Goal: Task Accomplishment & Management: Manage account settings

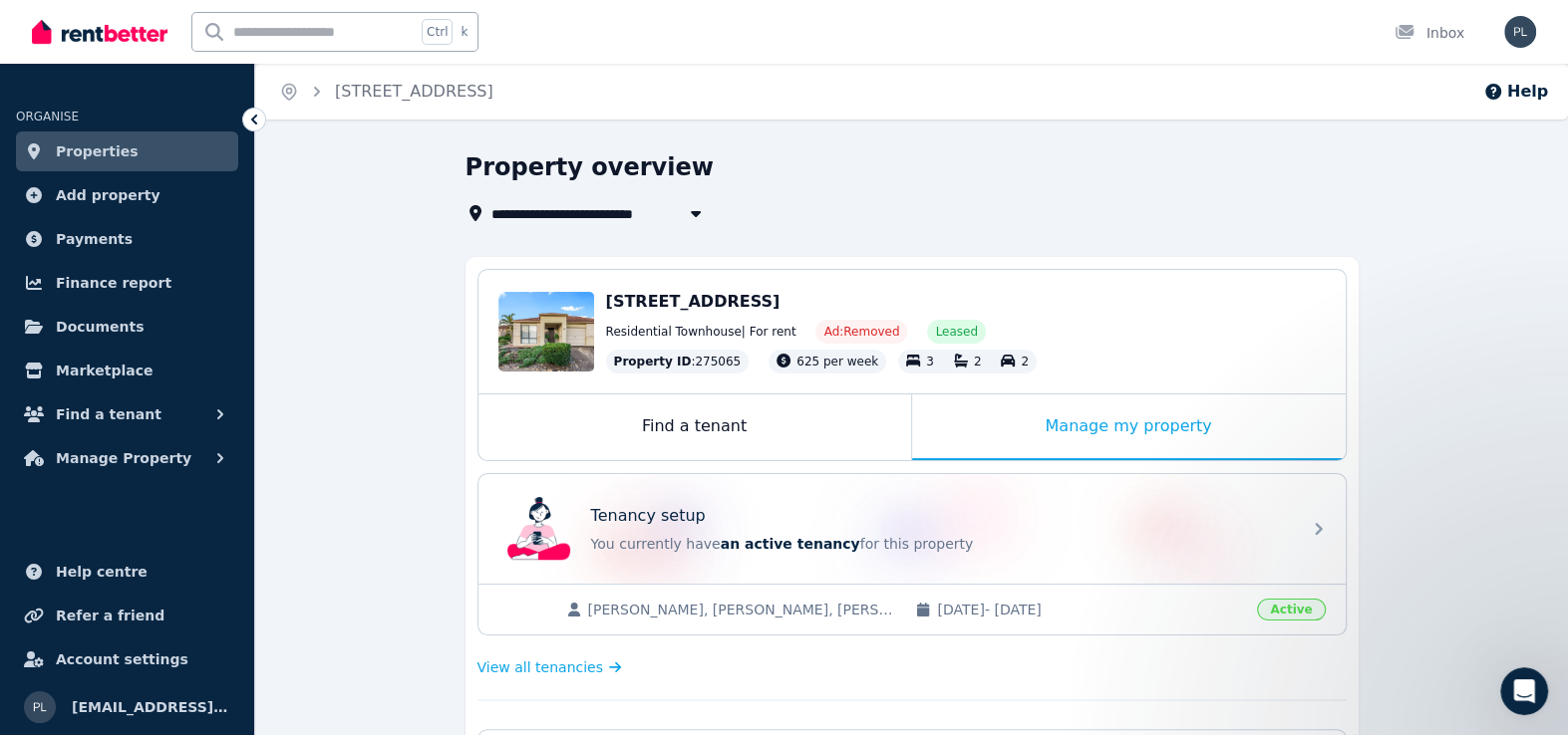
click at [980, 531] on div "Tenancy setup You currently have an active tenancy for this property" at bounding box center [940, 529] width 697 height 50
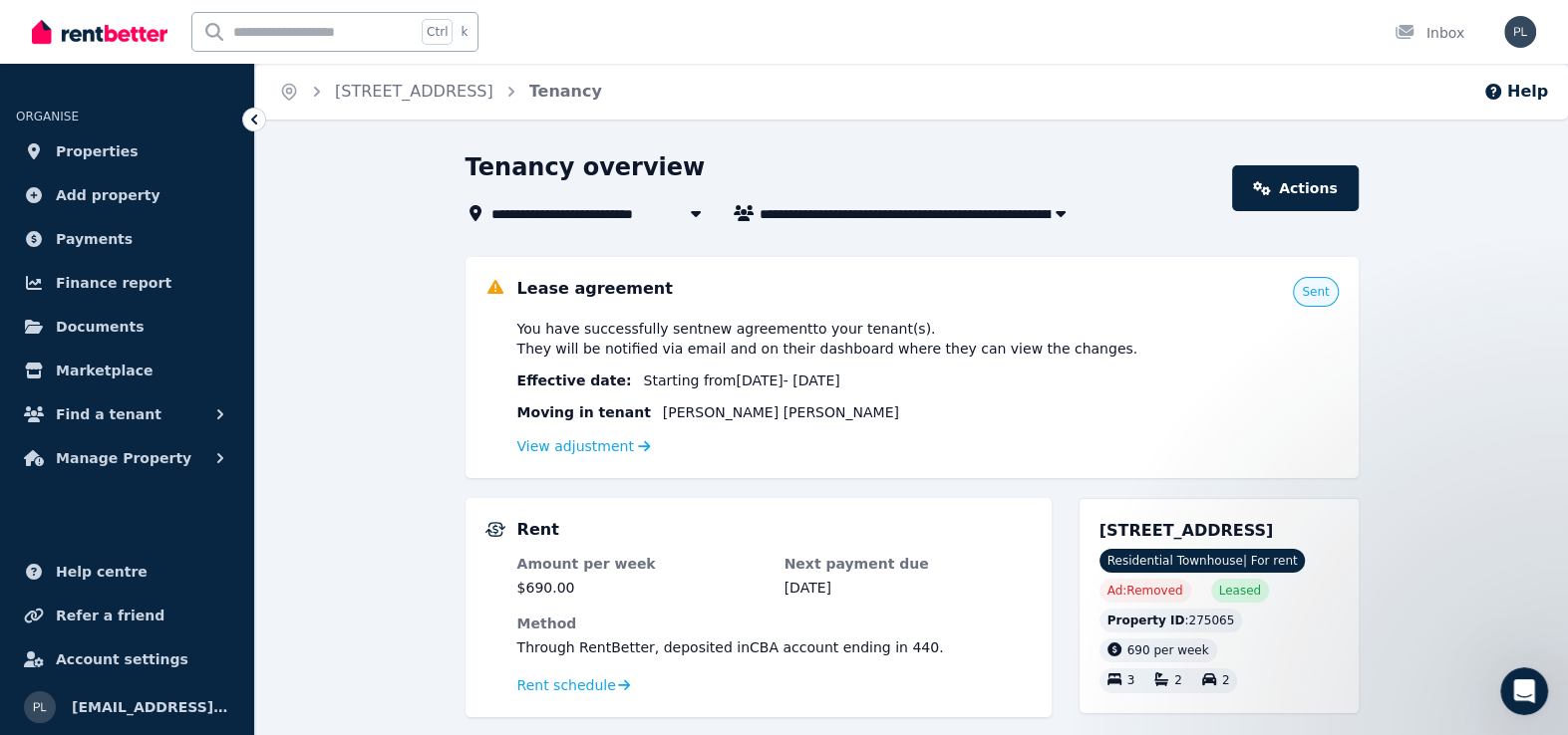
drag, startPoint x: 1542, startPoint y: 249, endPoint x: 1540, endPoint y: 386, distance: 137.0
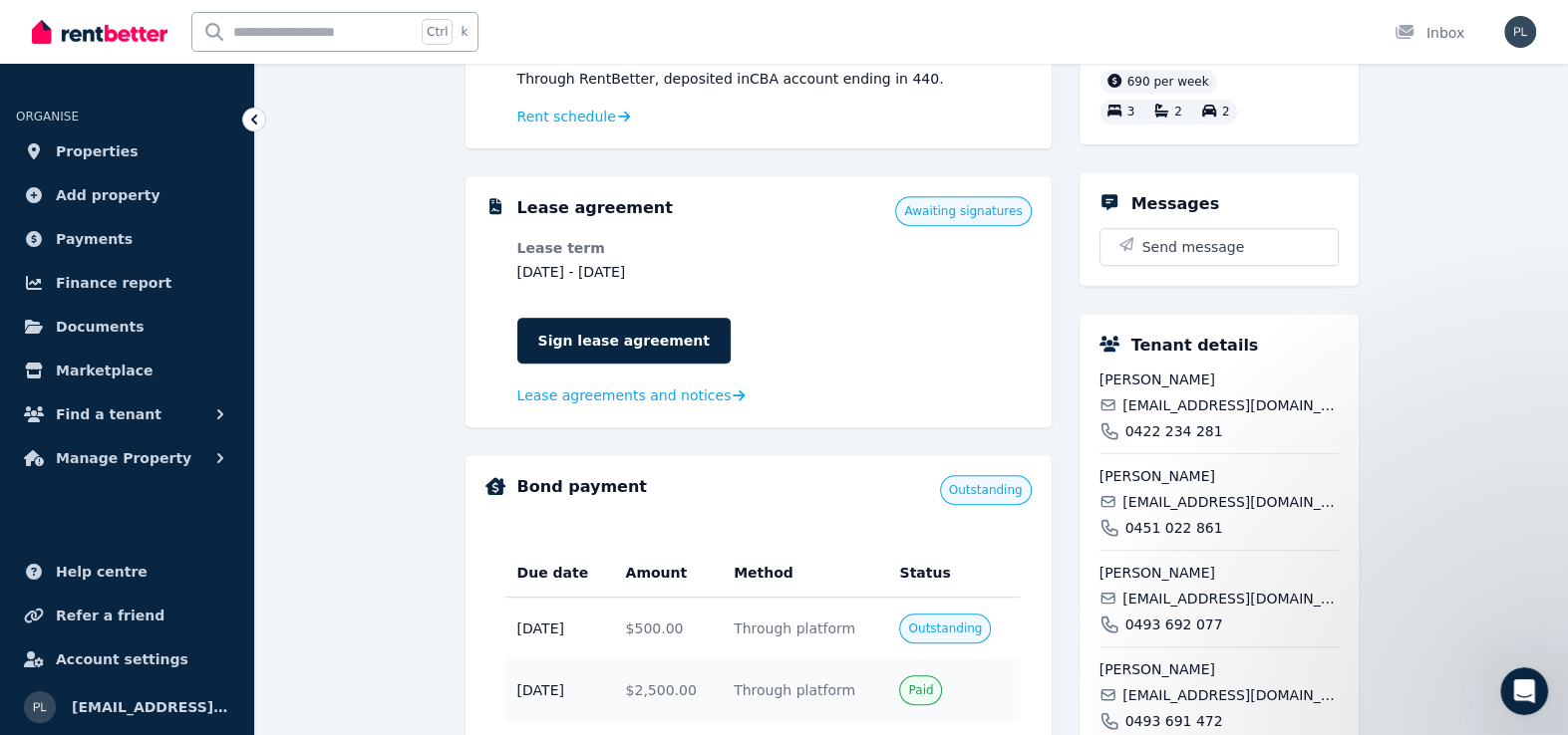
scroll to position [574, 0]
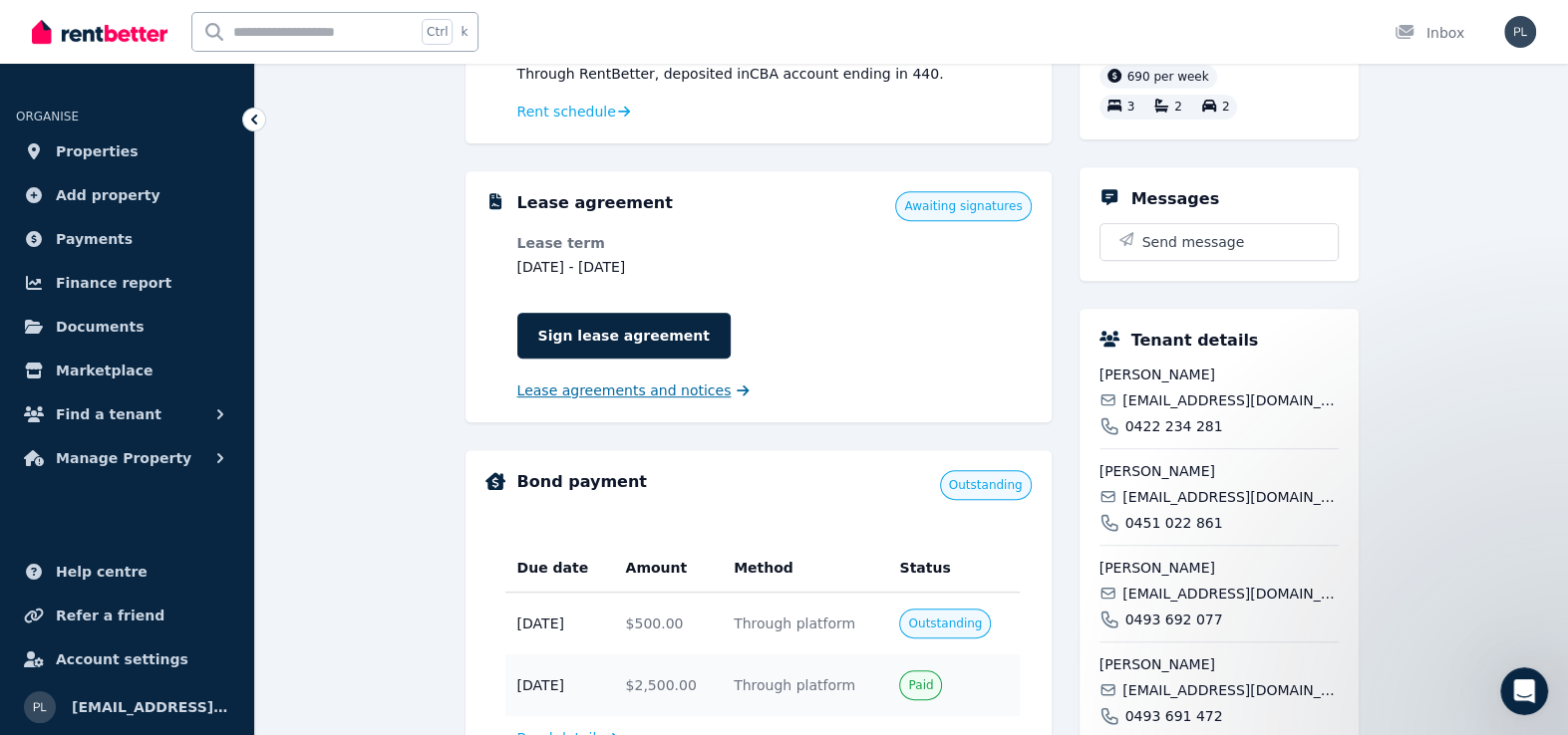
click at [686, 387] on span "Lease agreements and notices" at bounding box center [624, 390] width 215 height 20
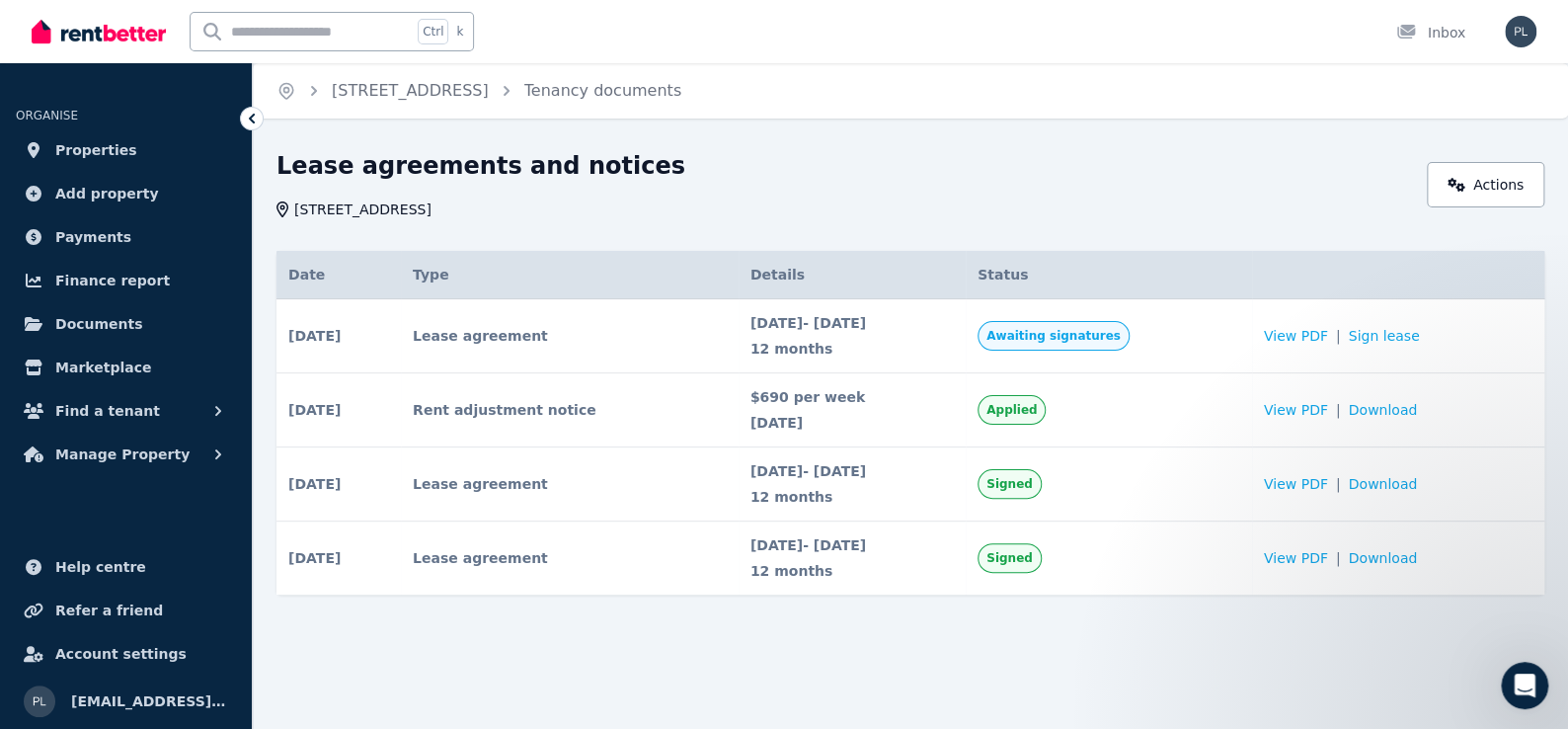
click at [1121, 338] on span "Awaiting signatures" at bounding box center [1054, 336] width 135 height 16
click at [97, 158] on span "Properties" at bounding box center [96, 151] width 82 height 24
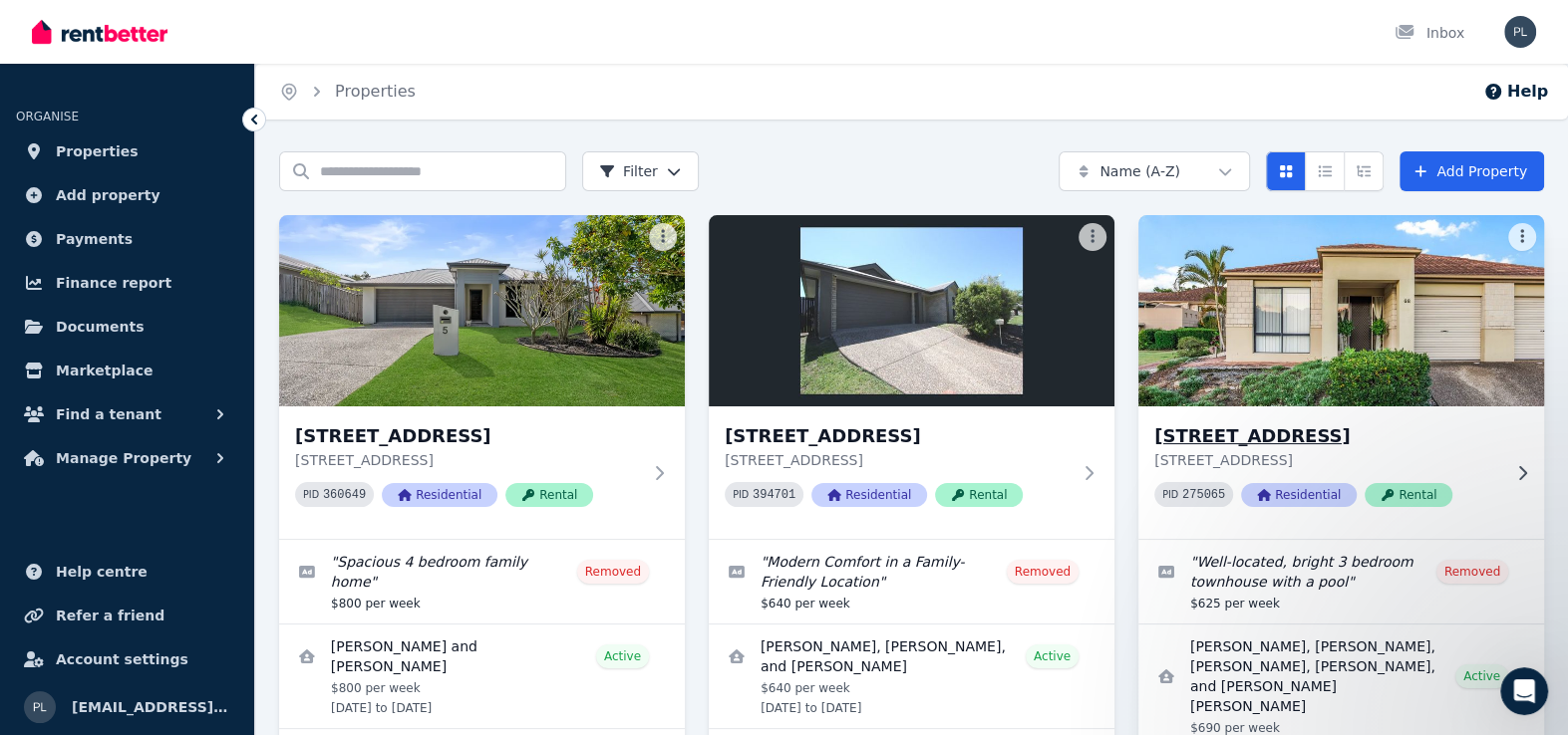
click at [1333, 368] on img at bounding box center [1340, 312] width 425 height 202
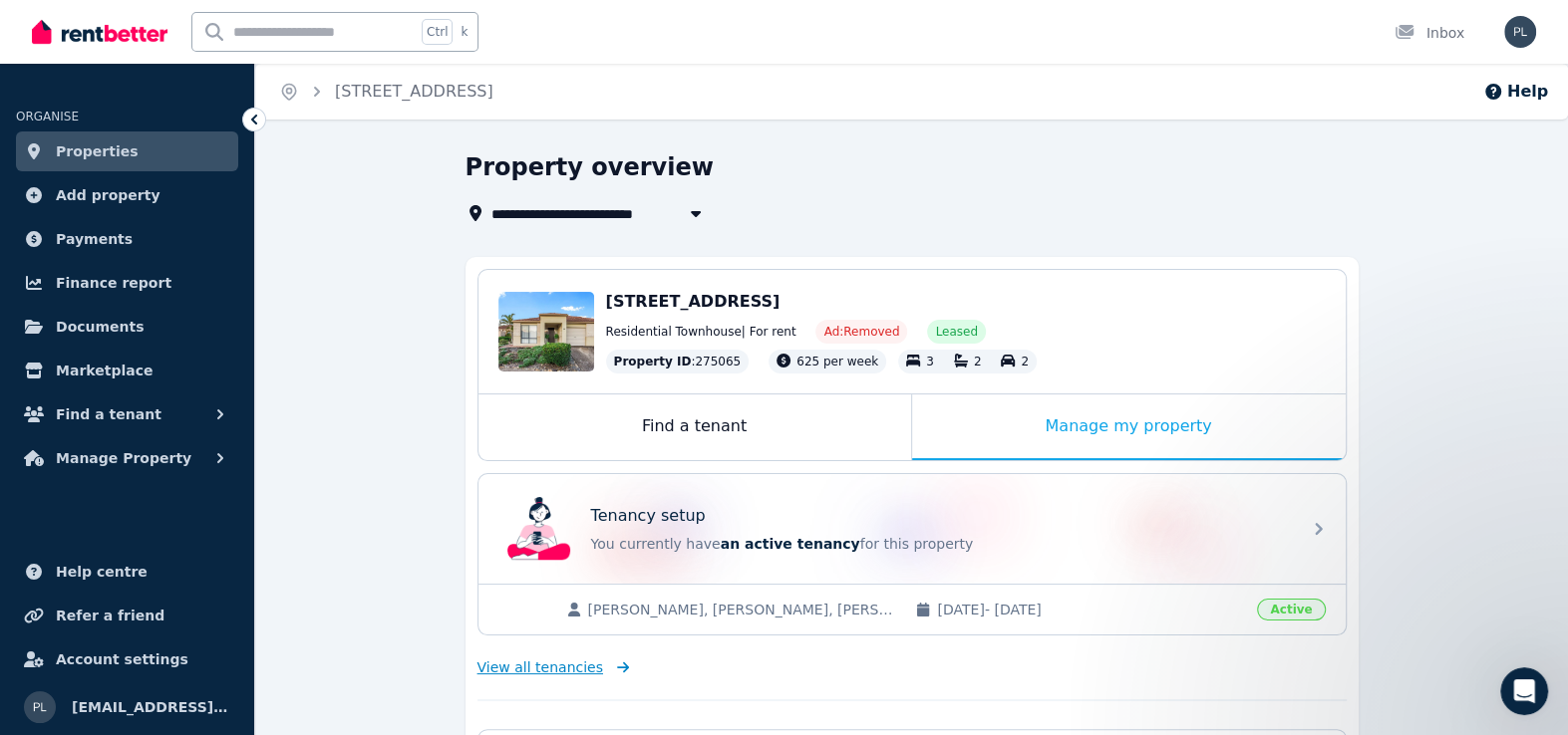
click at [574, 669] on span "View all tenancies" at bounding box center [540, 668] width 126 height 20
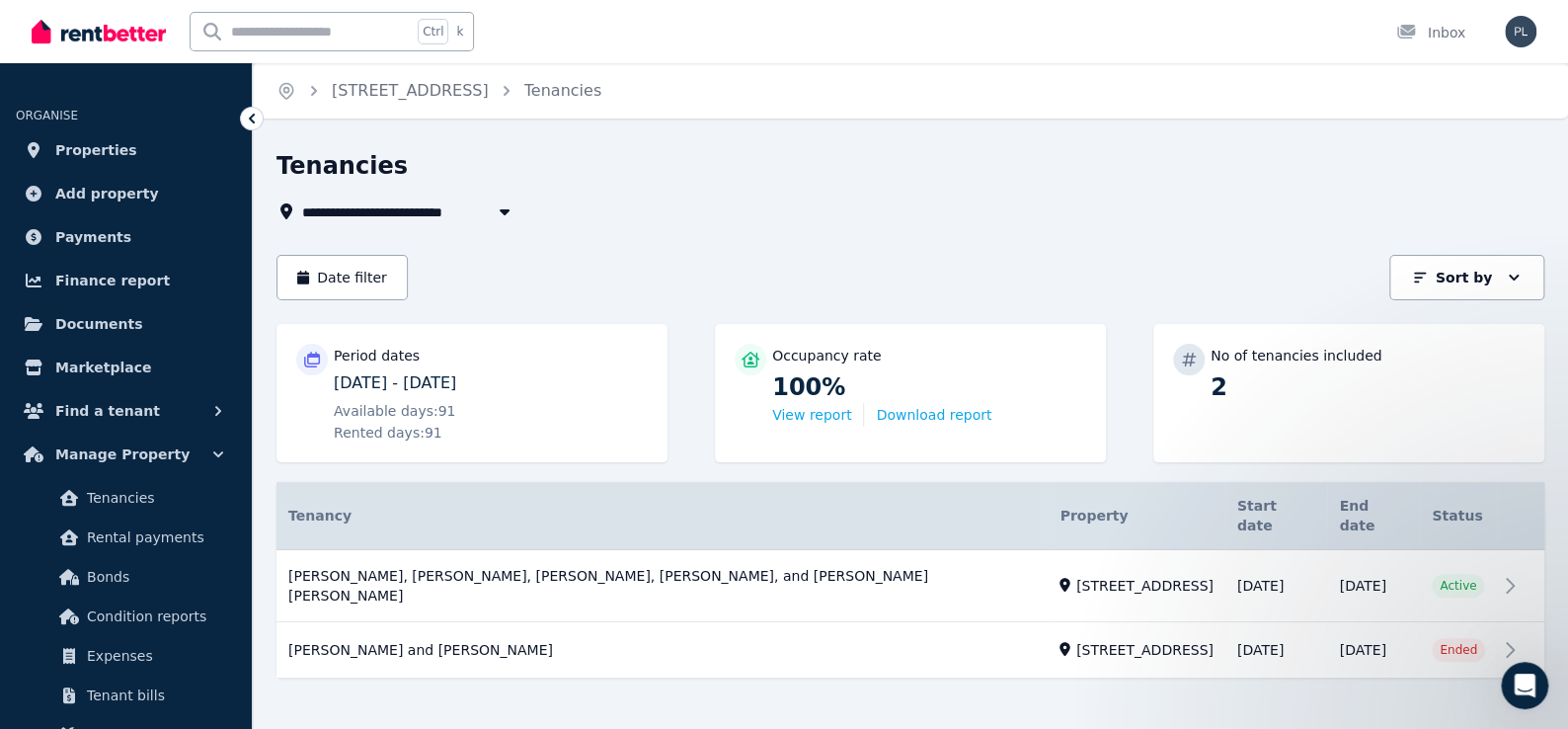
click at [256, 115] on icon at bounding box center [251, 119] width 20 height 20
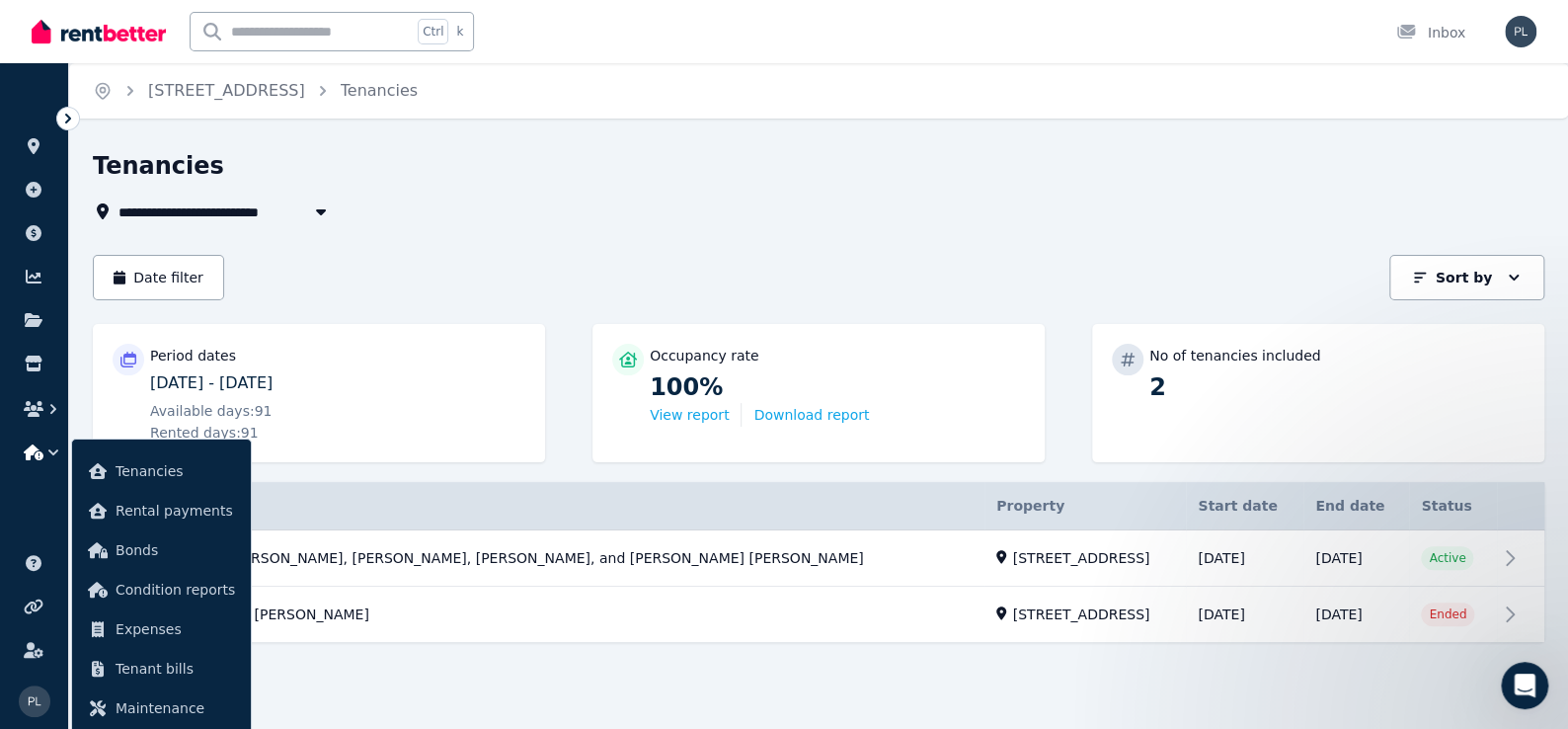
click at [68, 117] on icon at bounding box center [68, 119] width 6 height 10
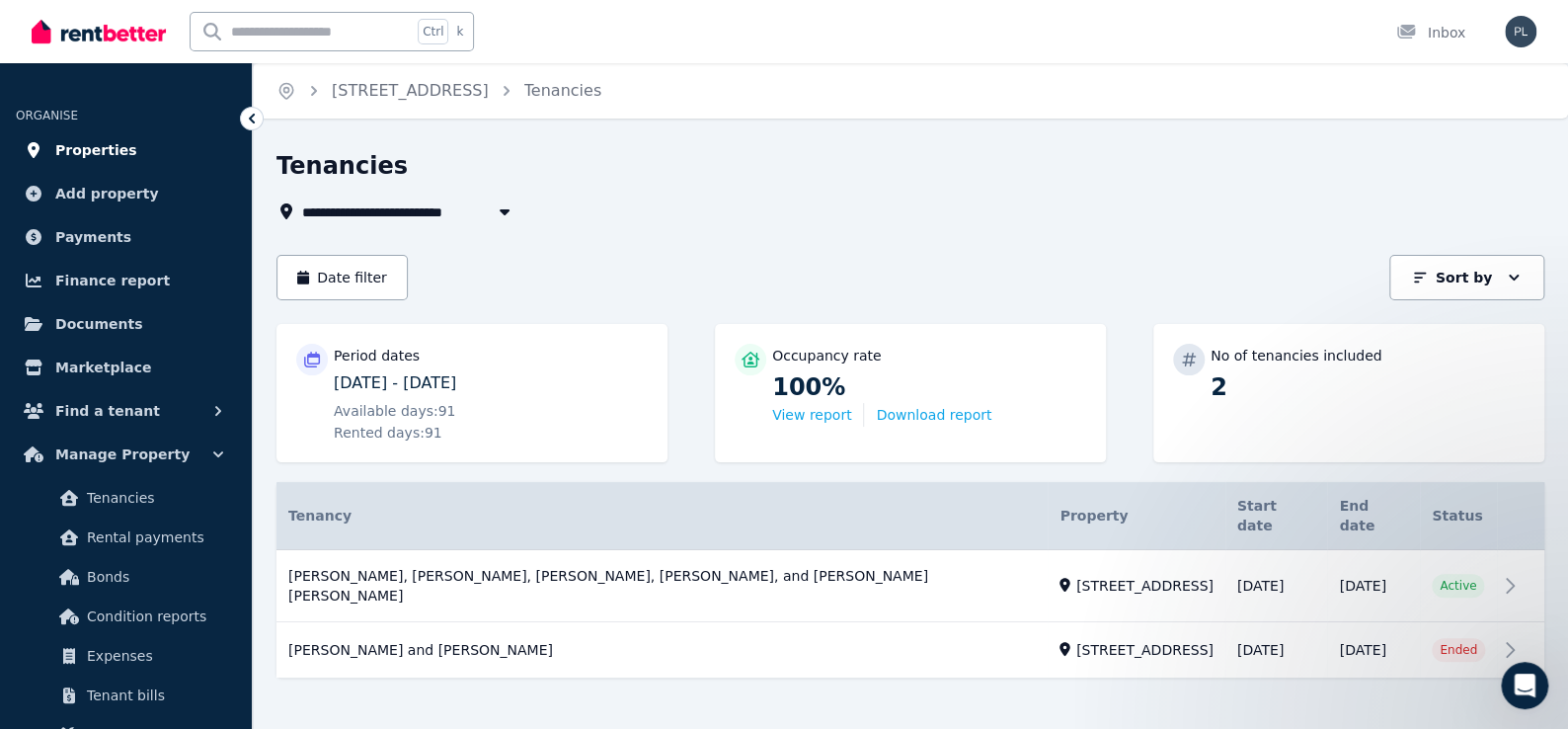
click at [109, 149] on span "Properties" at bounding box center [96, 151] width 82 height 24
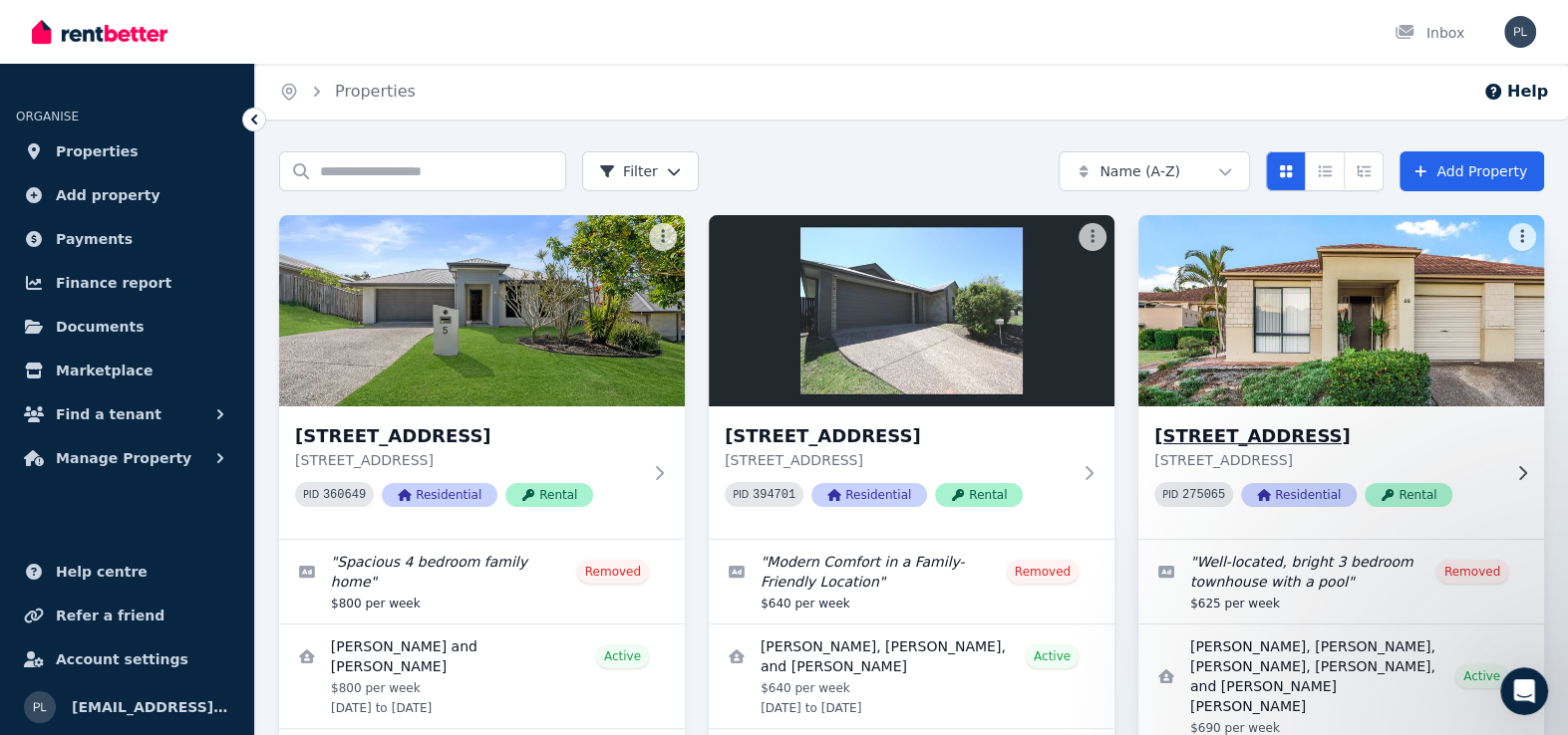
click at [1298, 311] on img at bounding box center [1340, 312] width 425 height 202
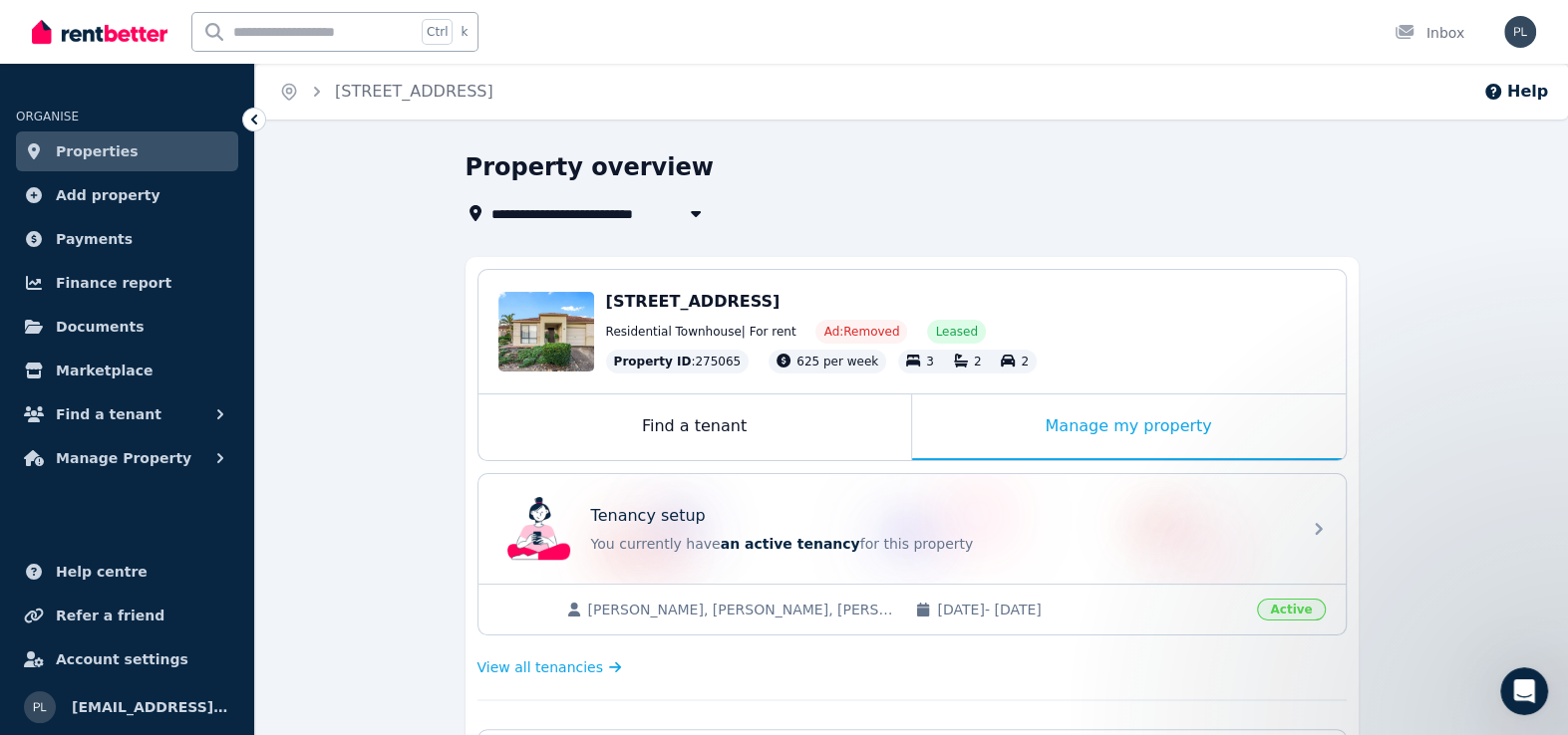
drag, startPoint x: 1562, startPoint y: 281, endPoint x: 1574, endPoint y: 302, distance: 24.2
click at [1567, 302] on html "**********" at bounding box center [784, 368] width 1568 height 735
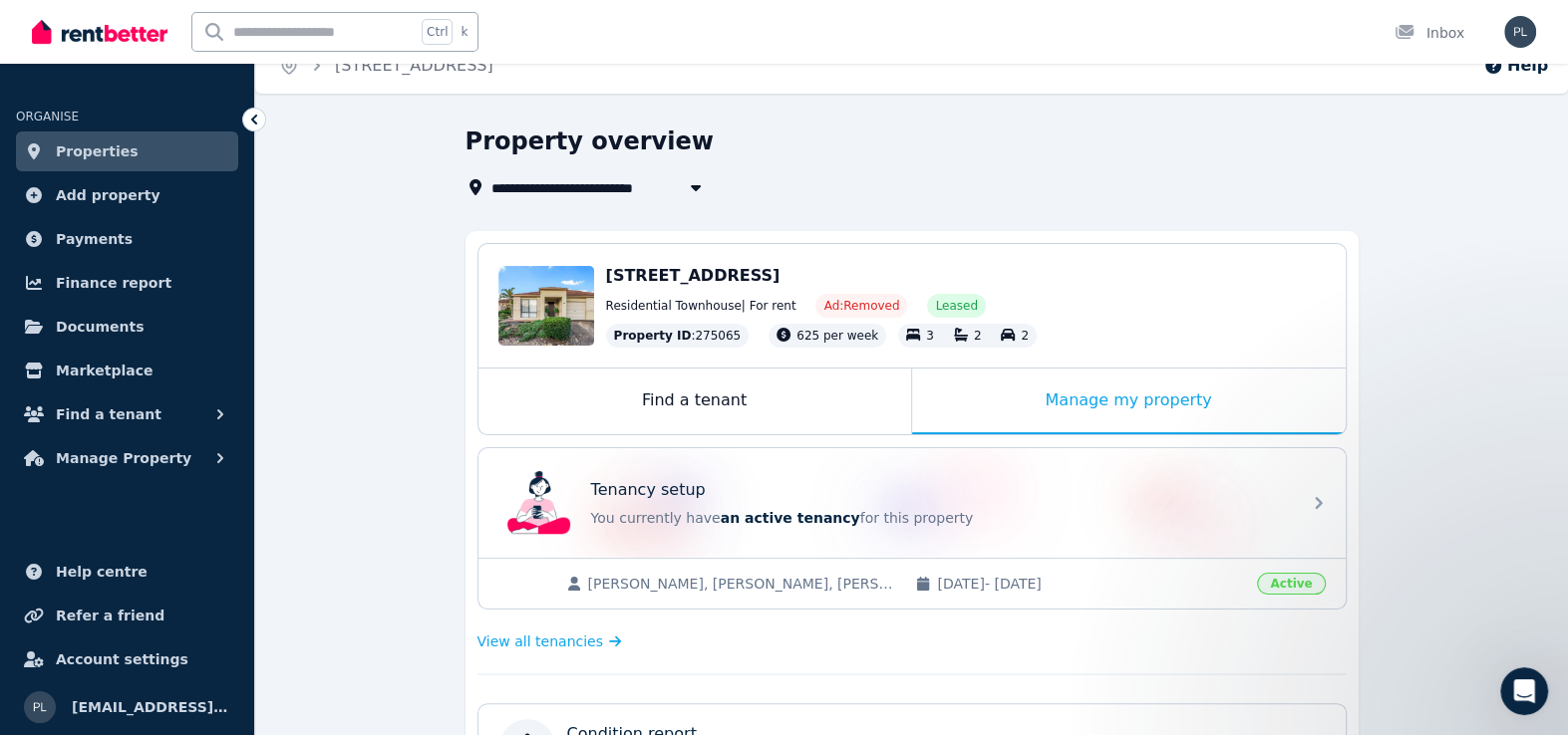
scroll to position [24, 0]
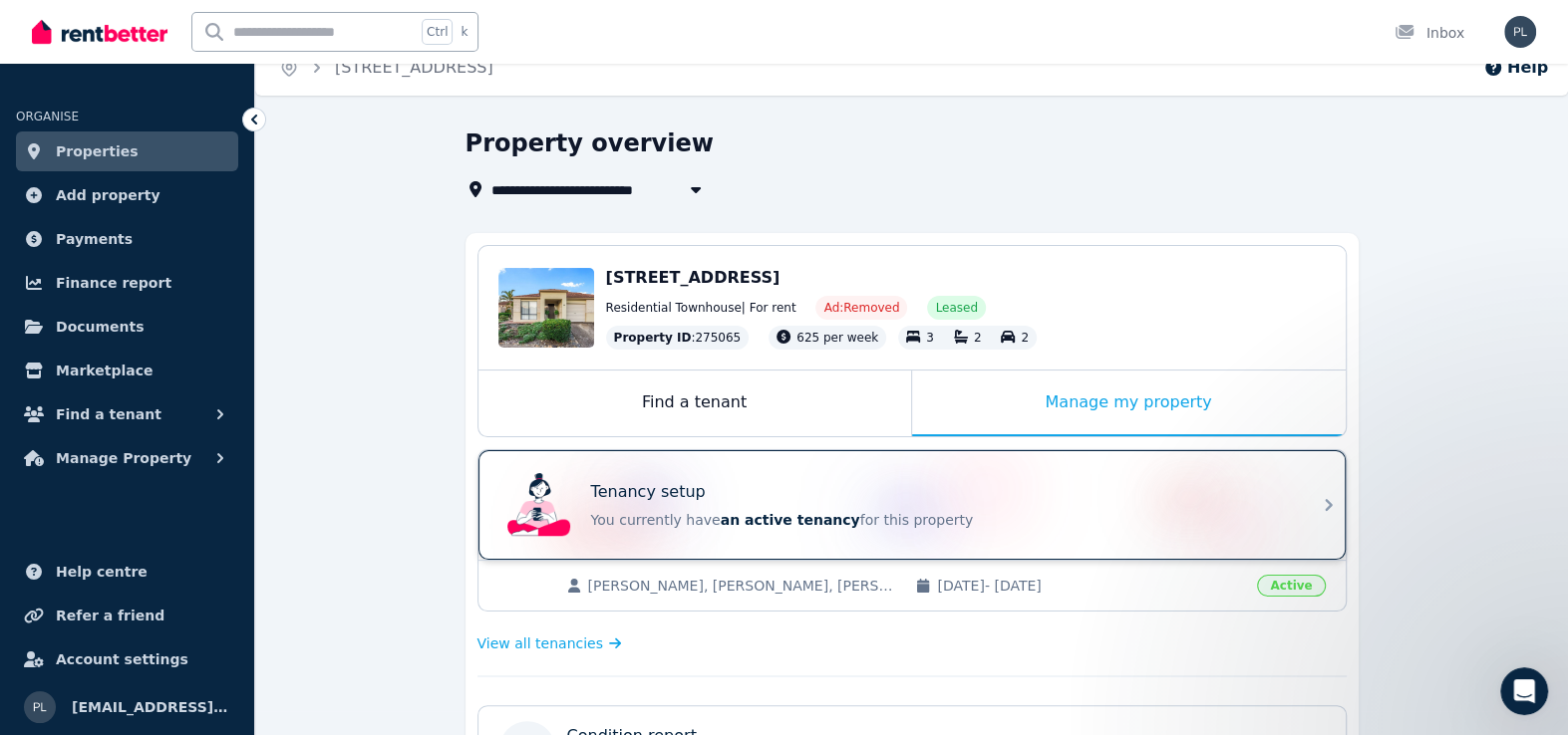
click at [1309, 497] on div "Tenancy setup You currently have an active tenancy for this property" at bounding box center [912, 505] width 867 height 110
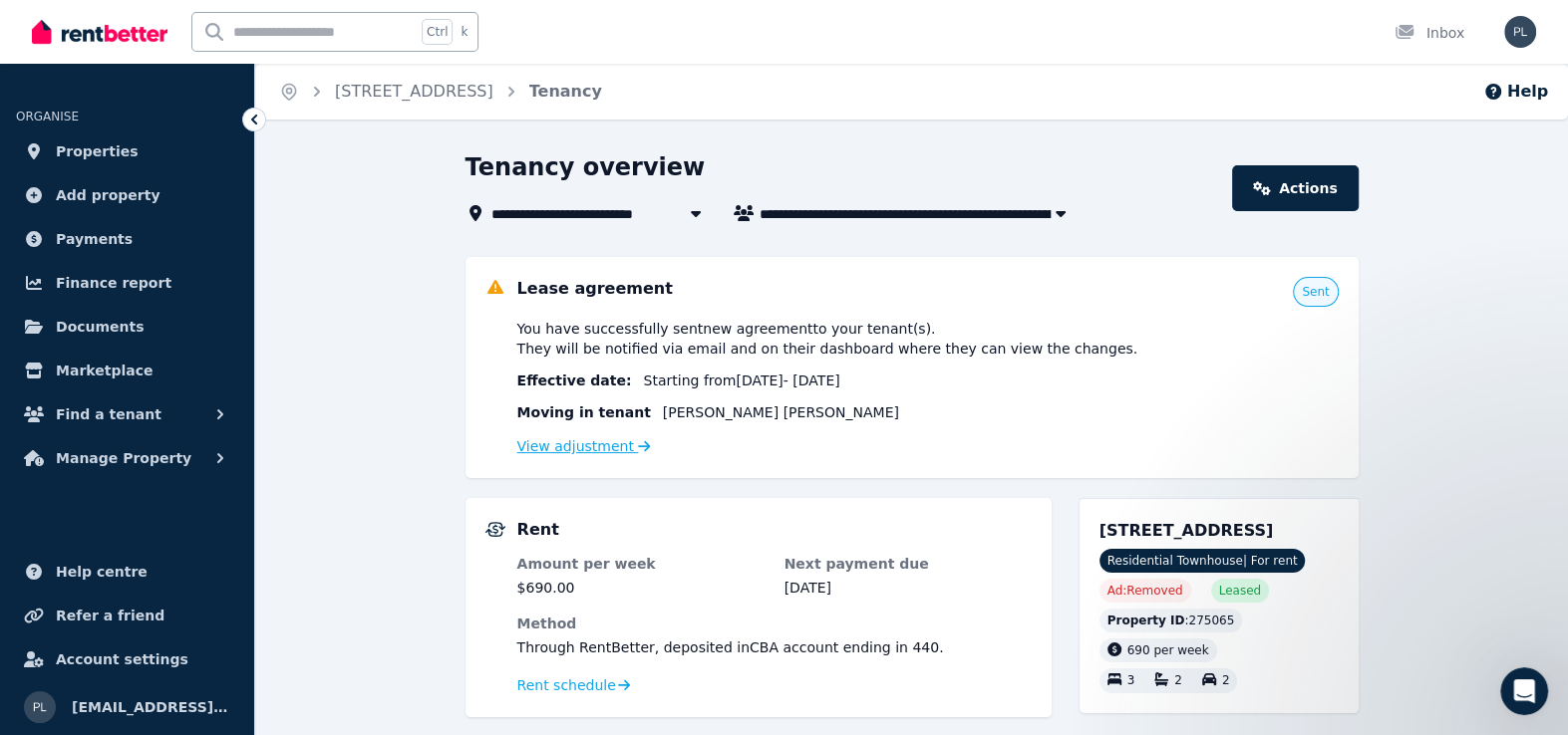
click at [583, 452] on link "View adjustment" at bounding box center [584, 446] width 134 height 16
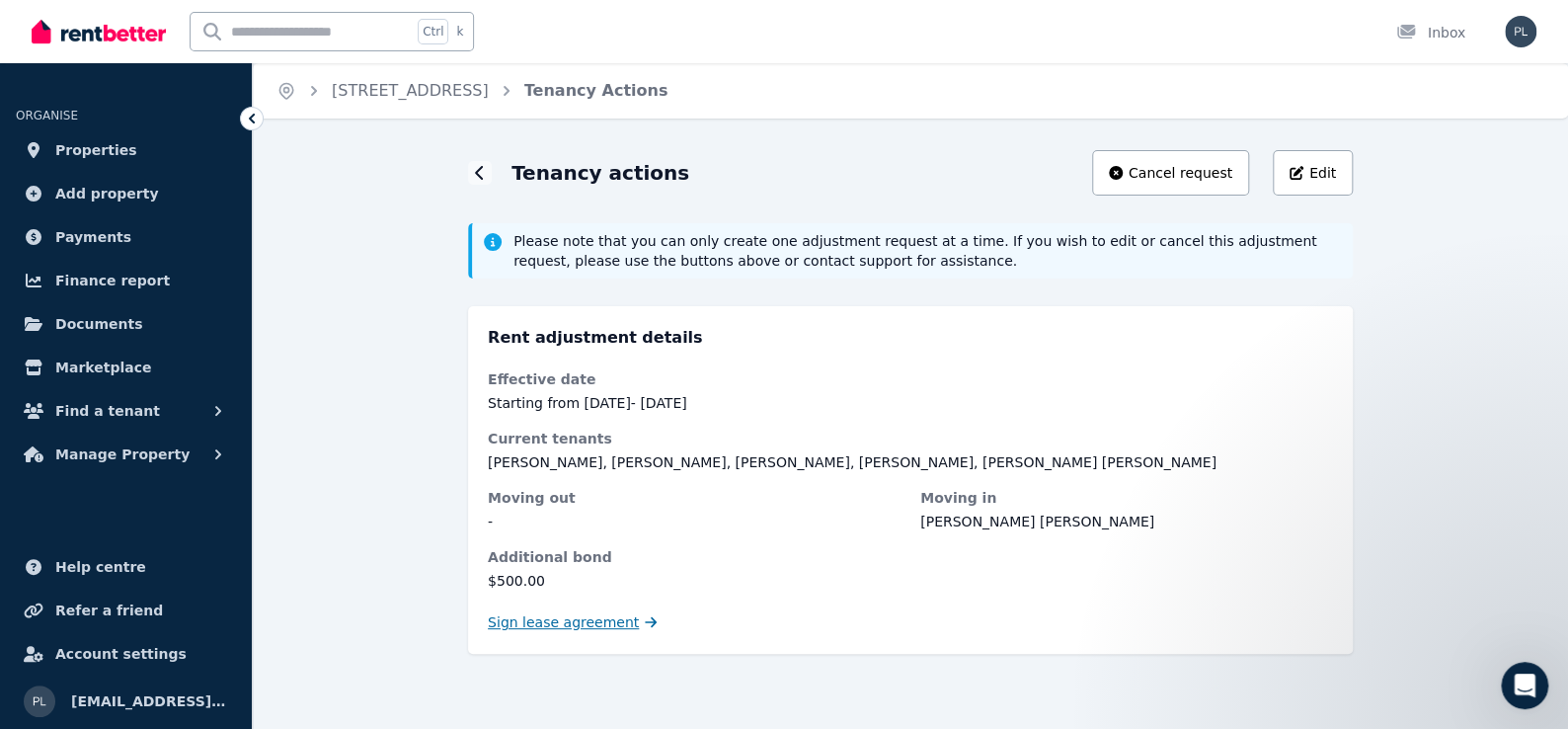
click at [582, 629] on span "Sign lease agreement" at bounding box center [563, 623] width 151 height 20
click at [85, 147] on span "Properties" at bounding box center [96, 151] width 82 height 24
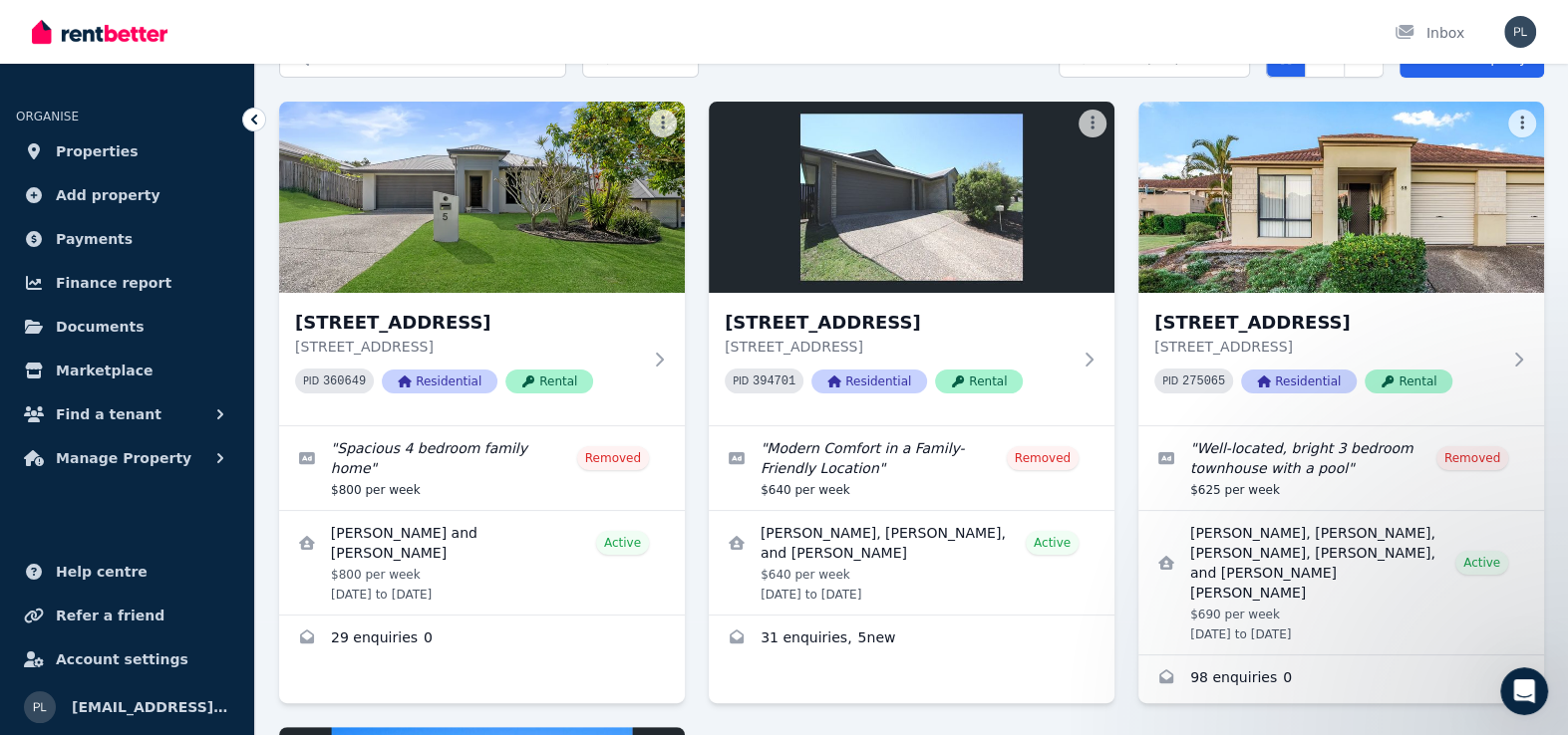
scroll to position [398, 0]
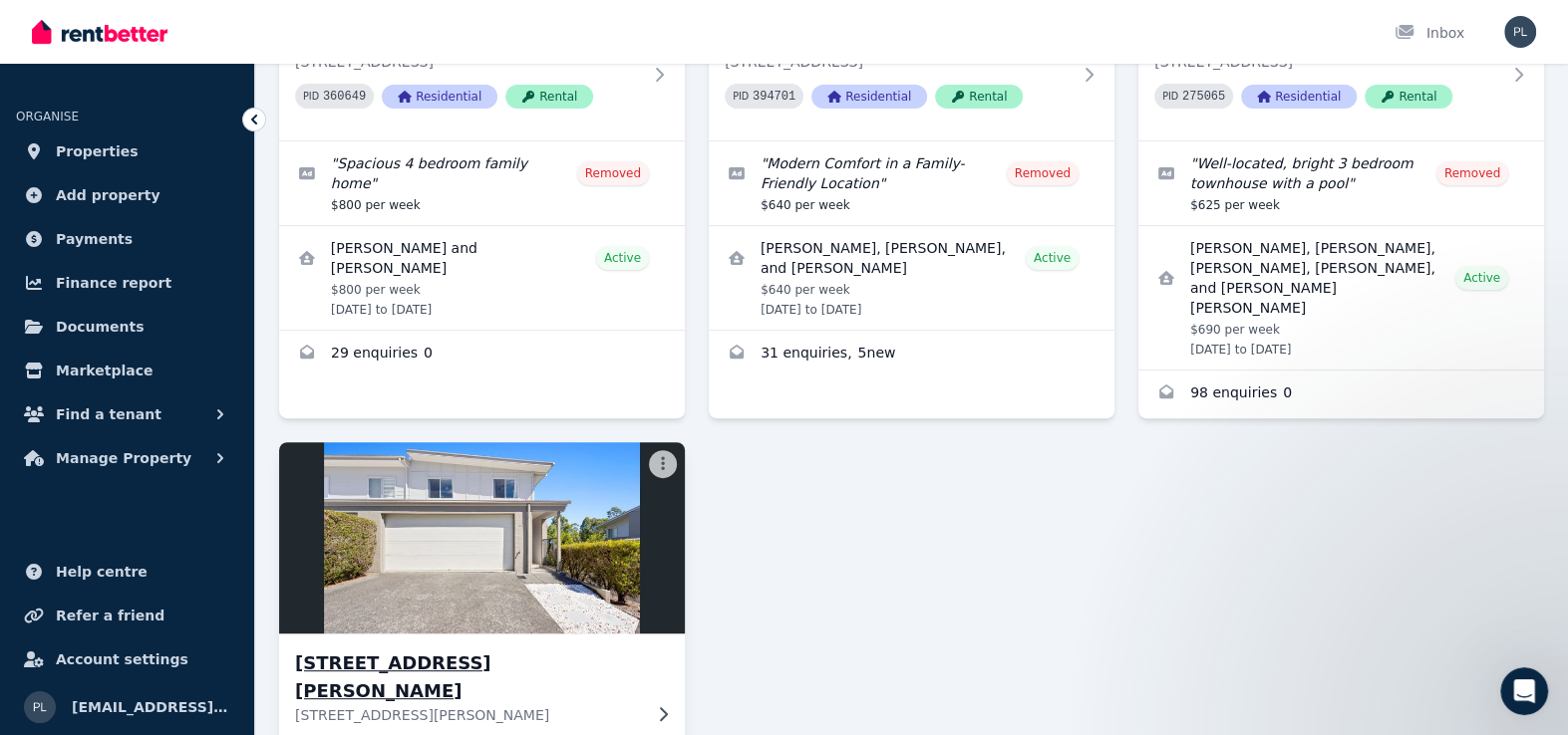
click at [453, 568] on img at bounding box center [481, 538] width 425 height 202
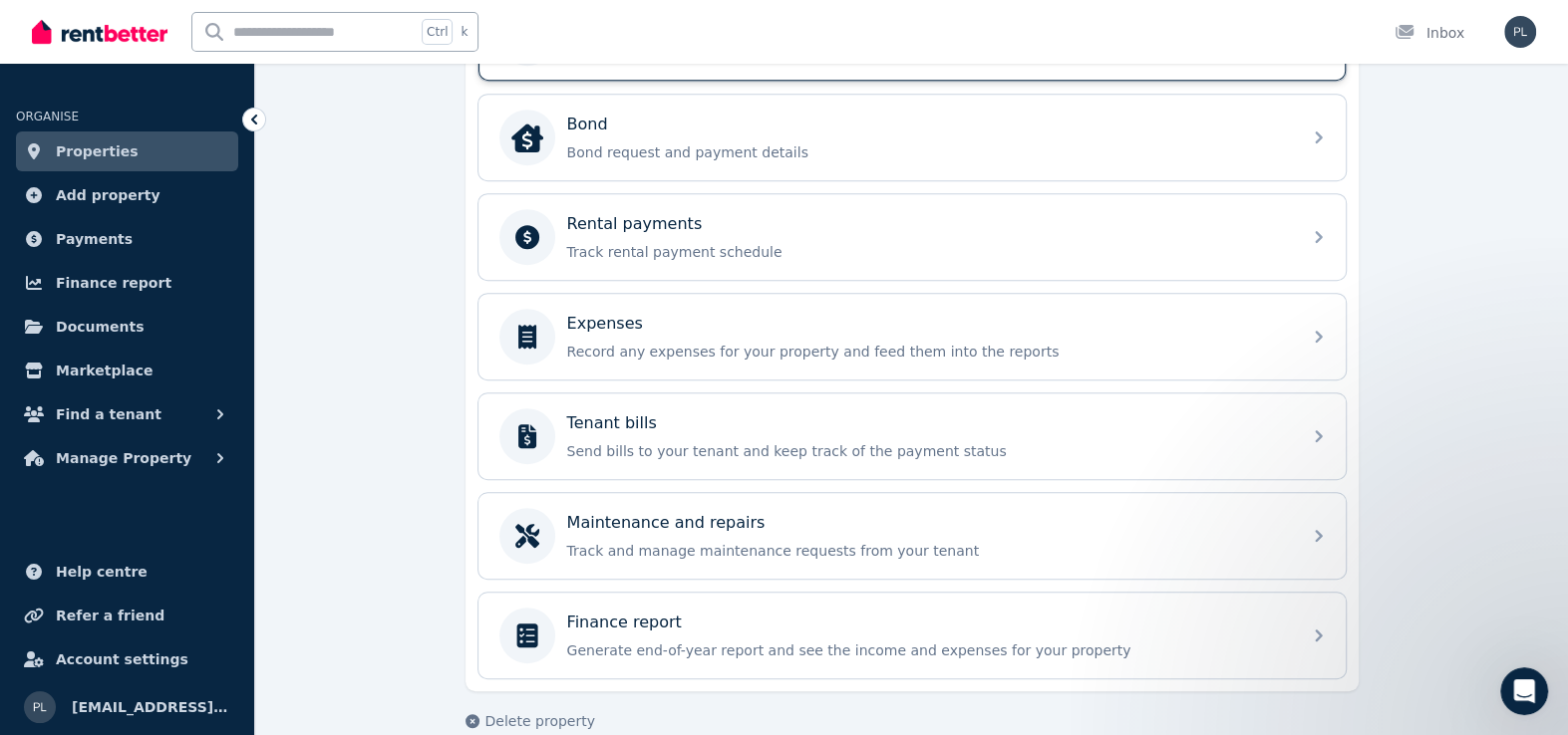
scroll to position [758, 0]
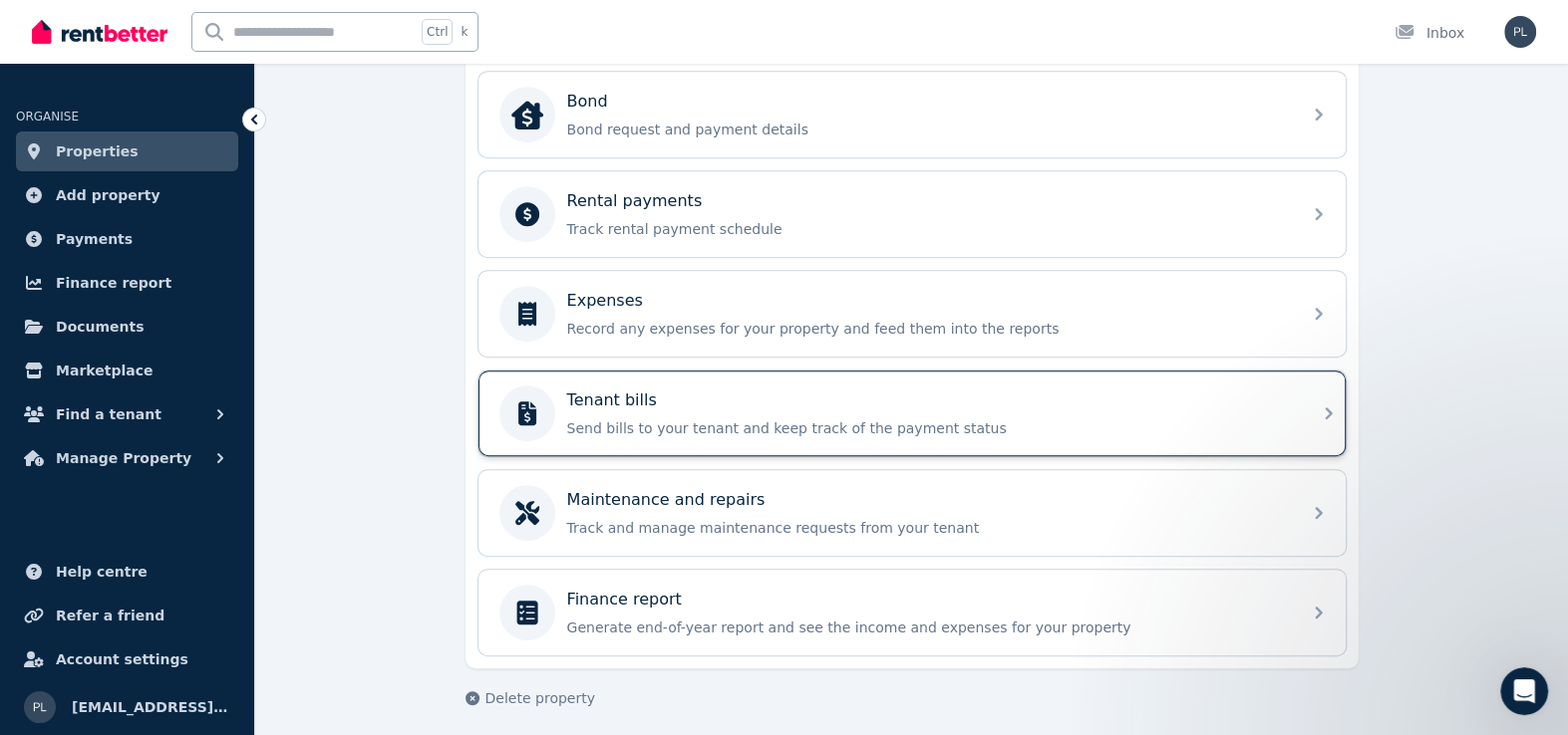
click at [670, 418] on p "Send bills to your tenant and keep track of the payment status" at bounding box center [928, 428] width 721 height 20
